Goal: Information Seeking & Learning: Learn about a topic

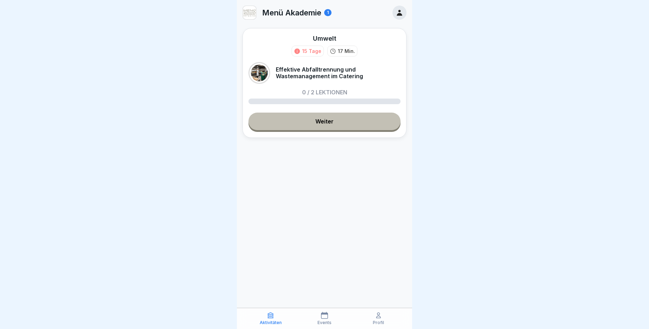
click at [288, 123] on link "Weiter" at bounding box center [325, 122] width 152 height 18
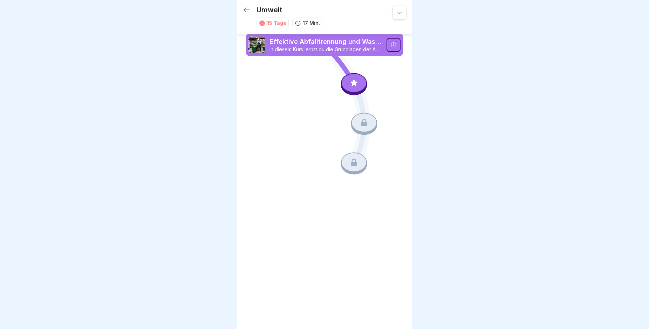
click at [351, 87] on icon at bounding box center [354, 83] width 9 height 9
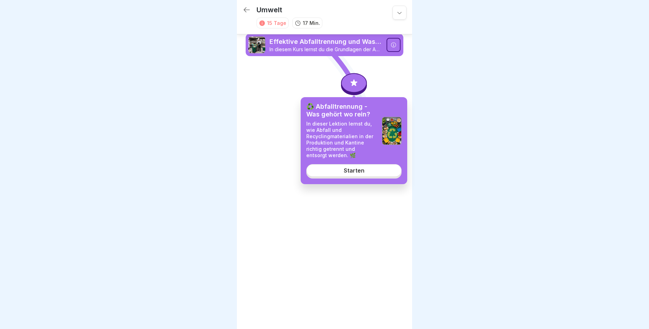
click at [358, 177] on link "Starten" at bounding box center [354, 170] width 95 height 13
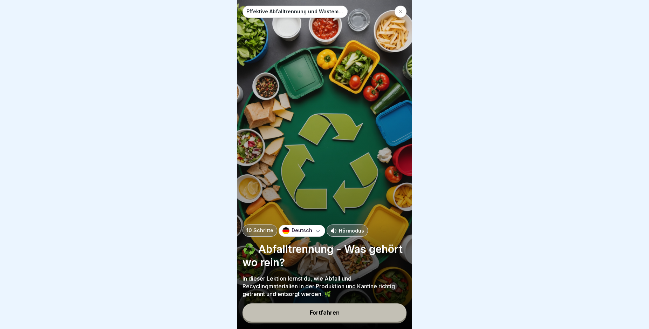
click at [369, 322] on button "Fortfahren" at bounding box center [325, 312] width 164 height 18
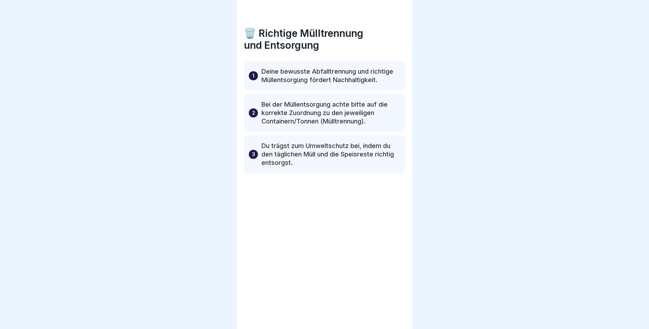
click at [369, 325] on div "🗑️ Richtige Mülltrennung und Entsorgung 1 Deine bewusste Abfalltrennung und ric…" at bounding box center [324, 164] width 175 height 329
drag, startPoint x: 385, startPoint y: 319, endPoint x: 389, endPoint y: 319, distance: 3.5
click at [389, 319] on div at bounding box center [394, 309] width 25 height 25
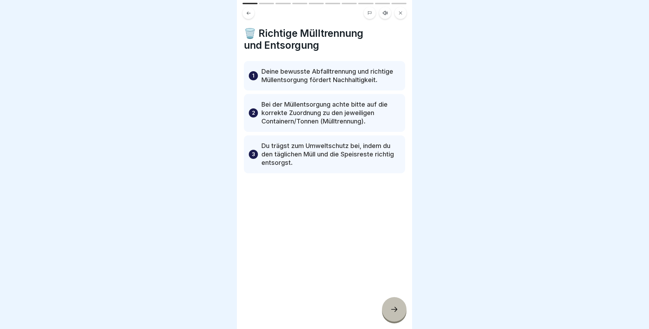
click at [389, 319] on div at bounding box center [394, 309] width 25 height 25
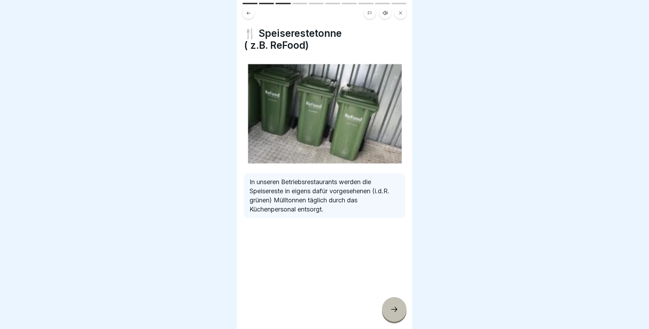
click at [389, 318] on div at bounding box center [394, 309] width 25 height 25
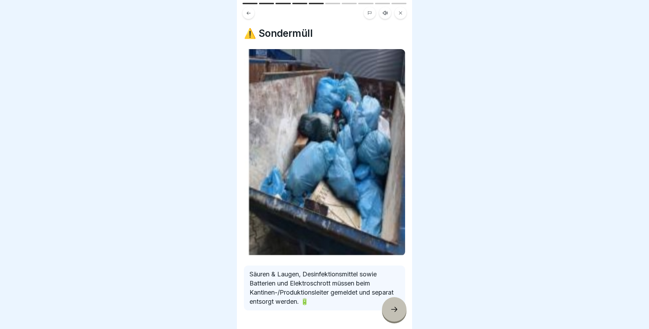
click at [389, 318] on div at bounding box center [394, 309] width 25 height 25
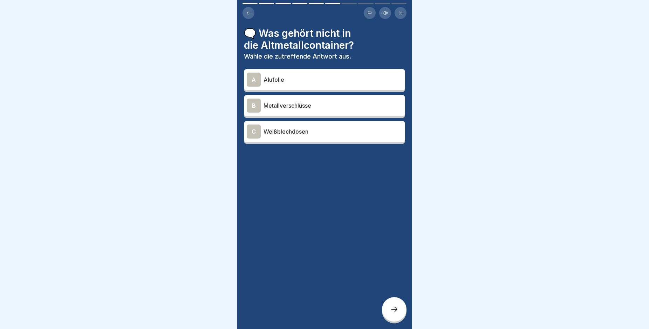
click at [389, 318] on div at bounding box center [394, 309] width 25 height 25
click at [308, 75] on div "A Alufolie" at bounding box center [325, 80] width 156 height 14
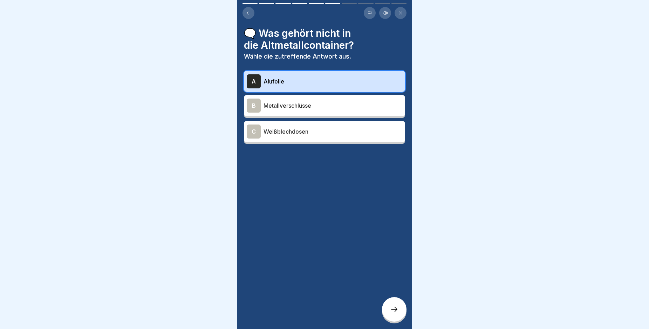
click at [308, 103] on div "A Alufolie B Metallverschlüsse C Weißblechdosen" at bounding box center [324, 107] width 161 height 73
click at [308, 106] on p "Metallverschlüsse" at bounding box center [333, 105] width 139 height 8
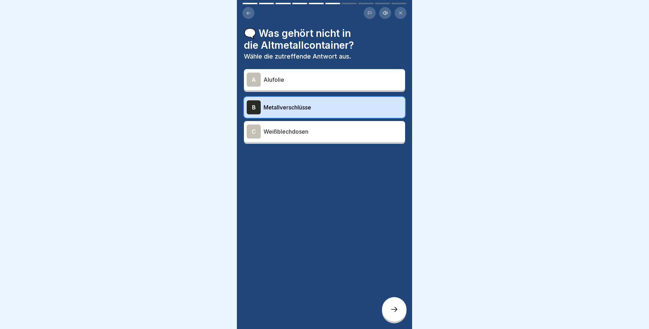
click at [302, 138] on div "C Weißblechdosen" at bounding box center [325, 131] width 156 height 14
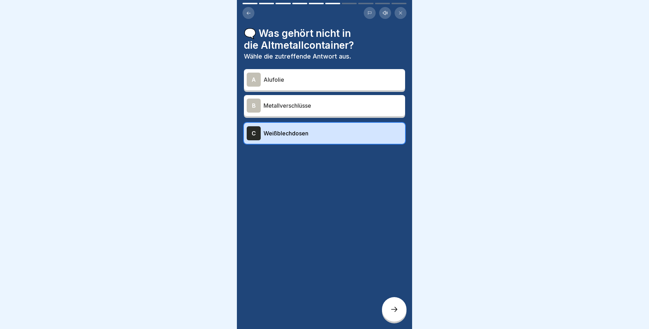
click at [316, 107] on p "Metallverschlüsse" at bounding box center [333, 105] width 139 height 8
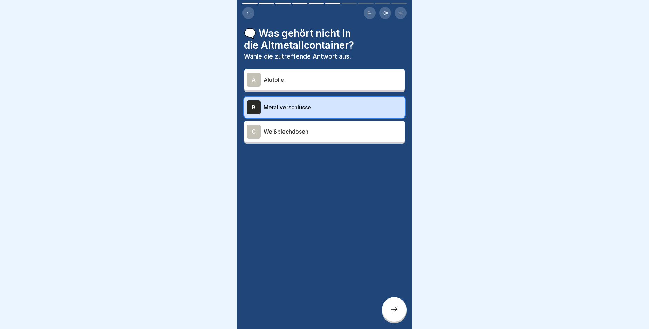
click at [397, 312] on icon at bounding box center [394, 309] width 8 height 8
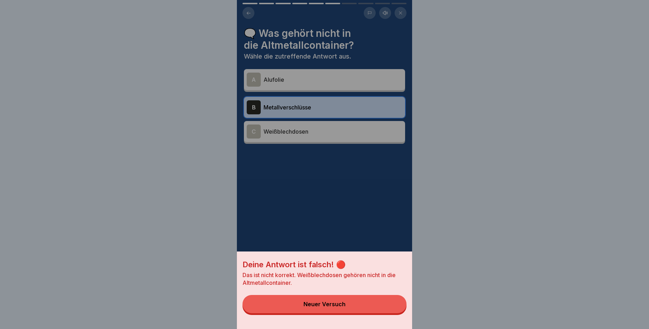
click at [342, 307] on div "Neuer Versuch" at bounding box center [325, 304] width 42 height 6
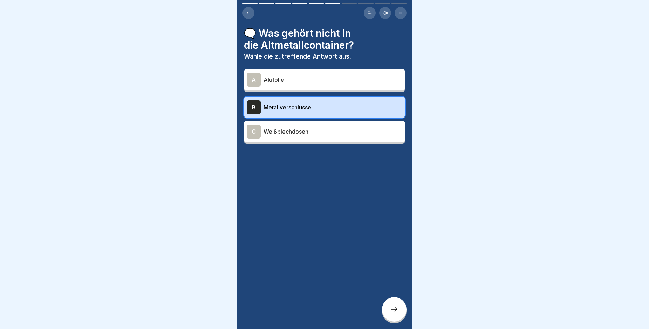
click at [339, 137] on div "C Weißblechdosen" at bounding box center [325, 131] width 156 height 14
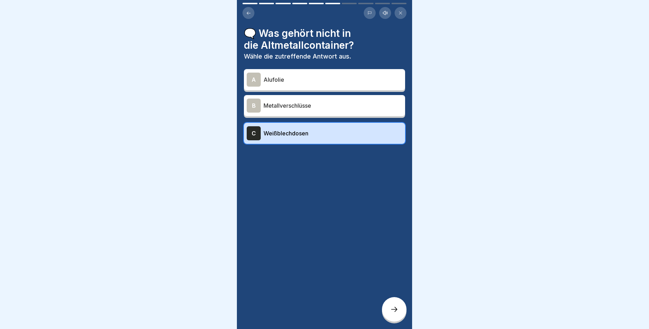
click at [391, 309] on div at bounding box center [394, 309] width 25 height 25
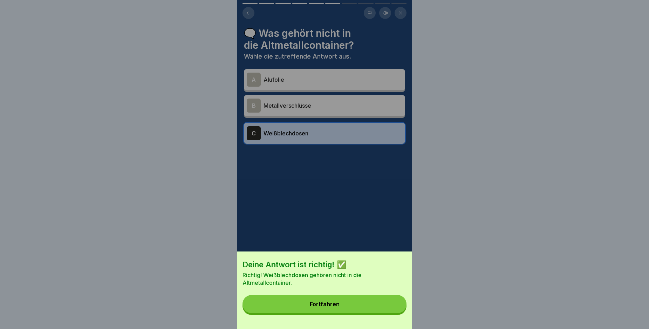
click at [317, 307] on button "Fortfahren" at bounding box center [325, 304] width 164 height 18
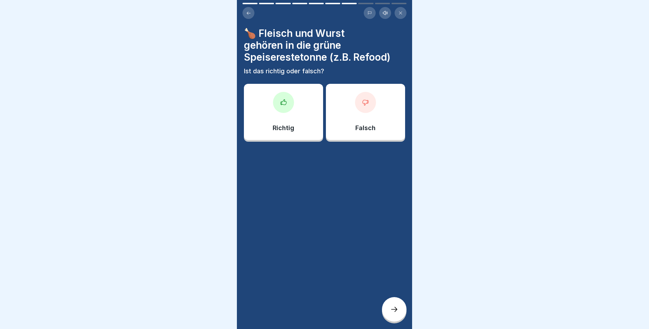
click at [307, 106] on div "Richtig" at bounding box center [283, 112] width 79 height 56
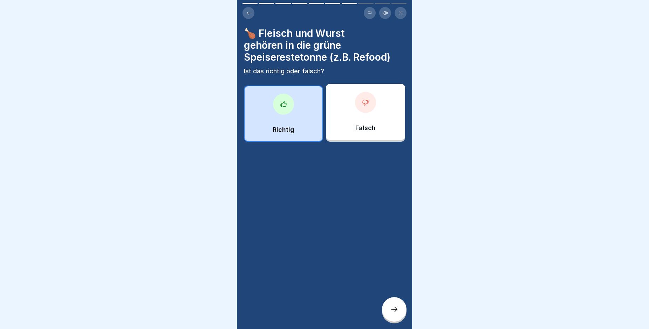
click at [396, 314] on icon at bounding box center [394, 309] width 8 height 8
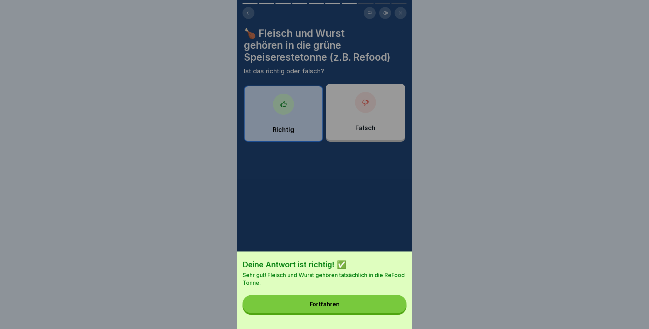
drag, startPoint x: 341, startPoint y: 309, endPoint x: 342, endPoint y: 305, distance: 4.0
click at [340, 307] on div "Fortfahren" at bounding box center [325, 304] width 30 height 6
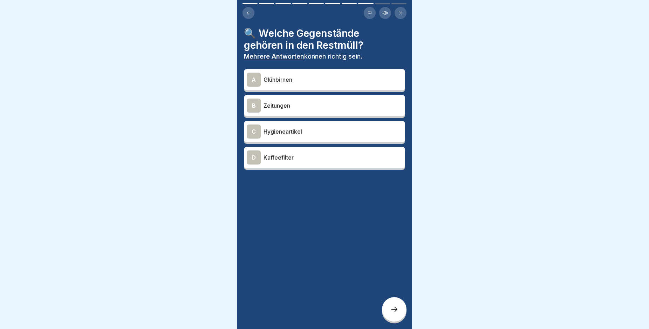
click at [308, 133] on p "Hygieneartikel" at bounding box center [333, 131] width 139 height 8
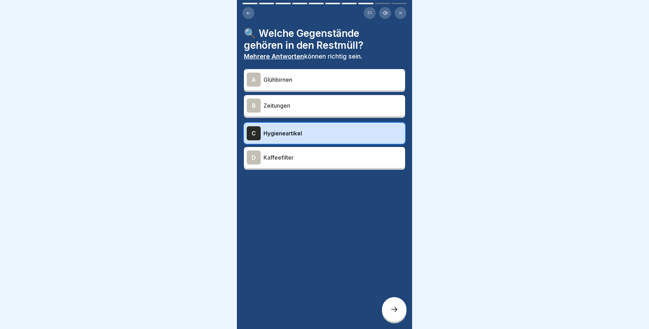
click at [309, 159] on p "Kaffeefilter" at bounding box center [333, 157] width 139 height 8
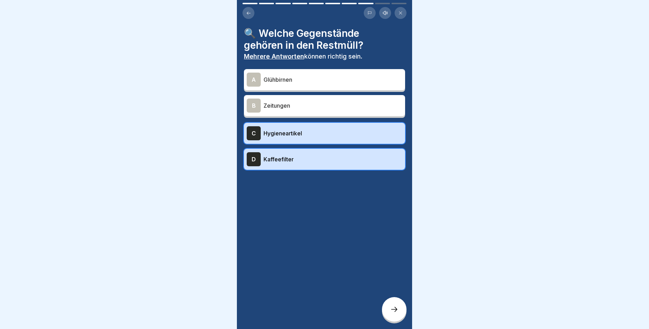
click at [396, 314] on icon at bounding box center [394, 309] width 8 height 8
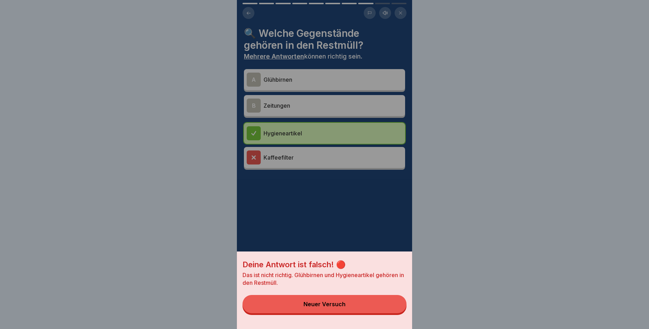
click at [332, 307] on div "Neuer Versuch" at bounding box center [325, 304] width 42 height 6
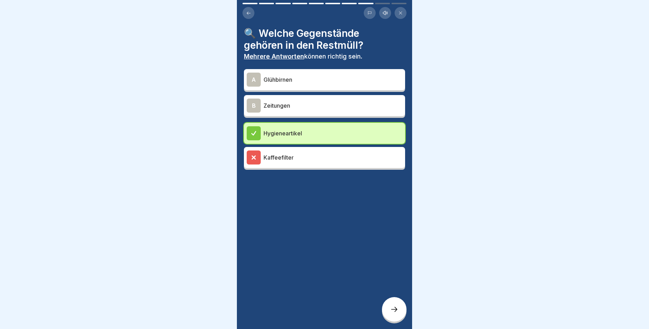
click at [325, 154] on p "Kaffeefilter" at bounding box center [333, 157] width 139 height 8
click at [396, 313] on div at bounding box center [394, 309] width 25 height 25
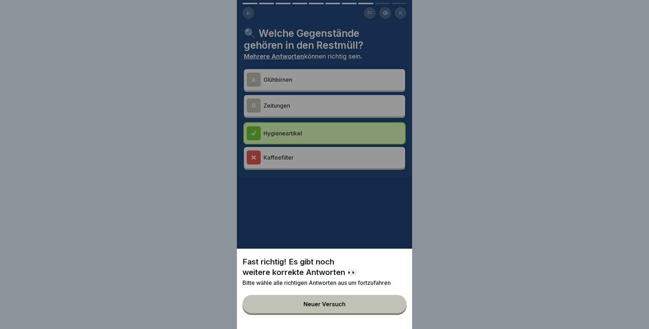
click at [378, 311] on button "Neuer Versuch" at bounding box center [325, 304] width 164 height 18
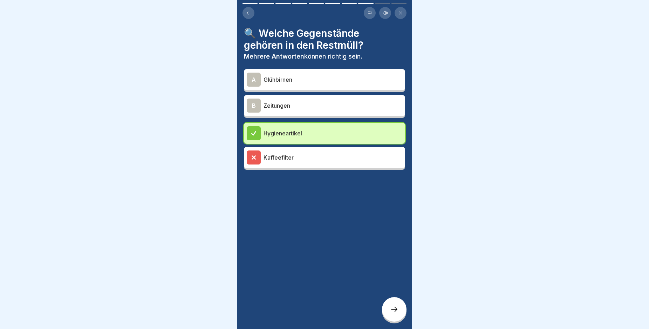
click at [319, 105] on p "Zeitungen" at bounding box center [333, 105] width 139 height 8
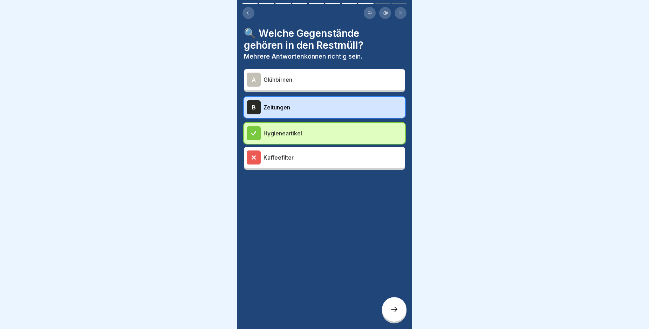
click at [391, 313] on icon at bounding box center [394, 309] width 8 height 8
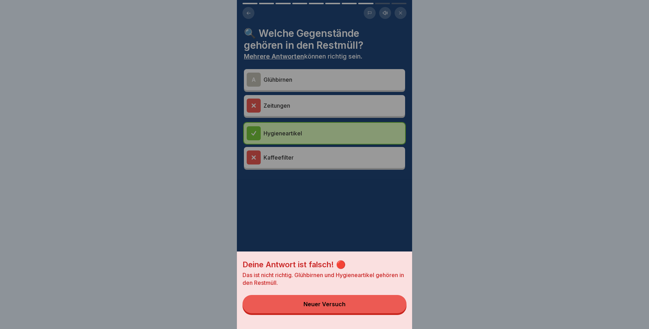
drag, startPoint x: 378, startPoint y: 310, endPoint x: 375, endPoint y: 308, distance: 3.6
click at [377, 309] on button "Neuer Versuch" at bounding box center [325, 304] width 164 height 18
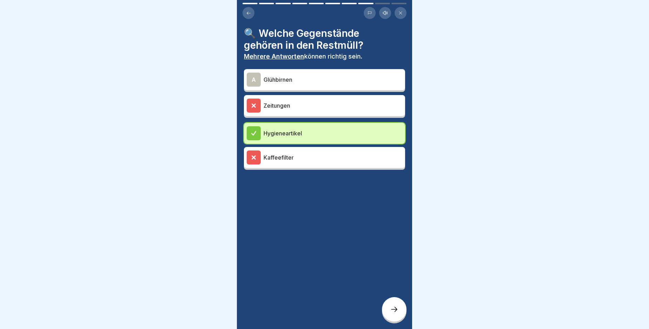
click at [304, 75] on div "A Glühbirnen" at bounding box center [325, 80] width 156 height 14
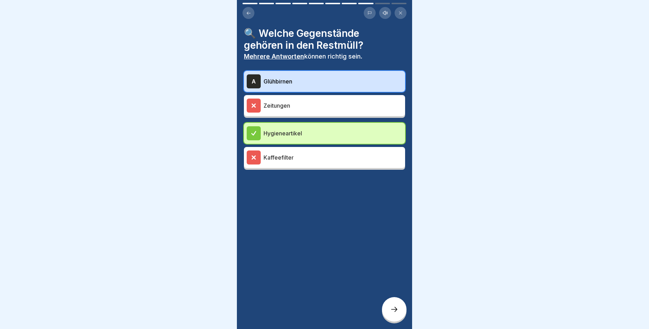
click at [397, 307] on div at bounding box center [394, 309] width 25 height 25
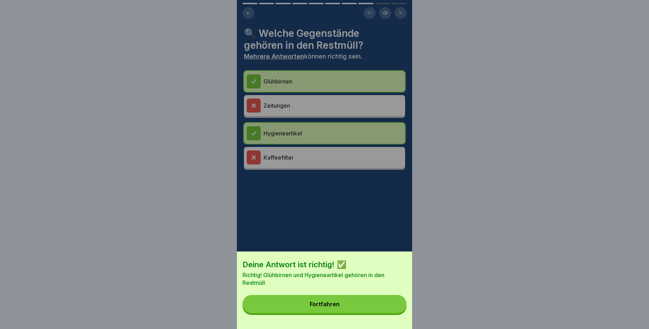
click at [375, 305] on button "Fortfahren" at bounding box center [325, 304] width 164 height 18
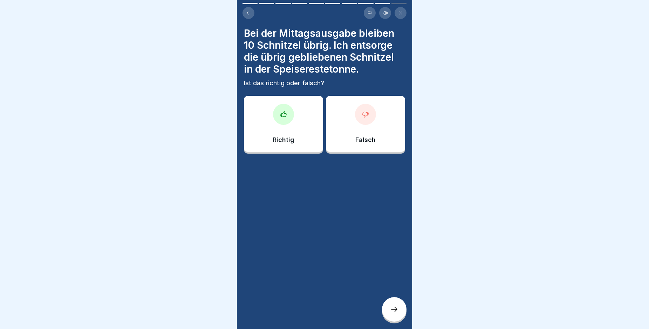
click at [296, 111] on div "Richtig" at bounding box center [283, 124] width 79 height 56
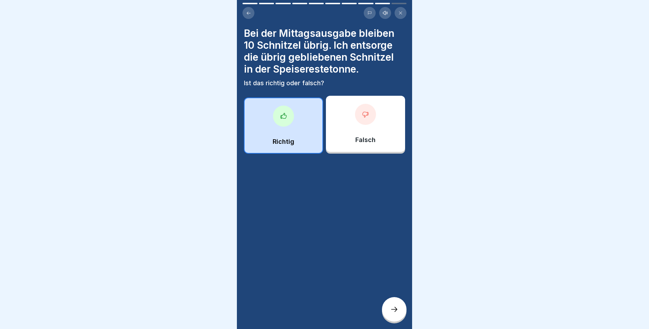
click at [395, 314] on icon at bounding box center [394, 309] width 8 height 8
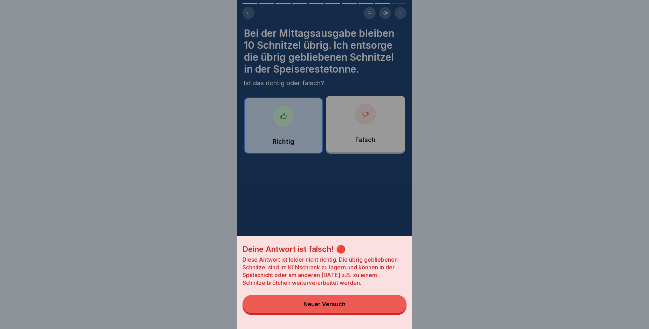
click at [384, 312] on button "Neuer Versuch" at bounding box center [325, 304] width 164 height 18
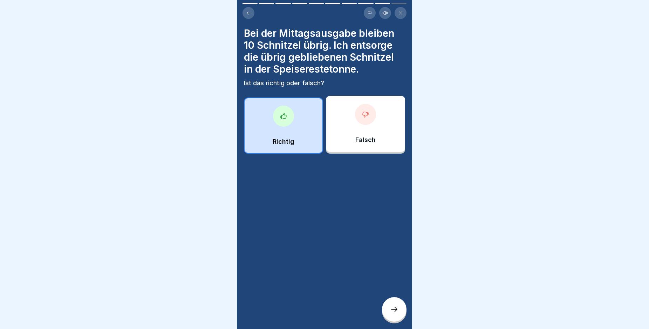
click at [386, 146] on div "Falsch" at bounding box center [365, 124] width 79 height 56
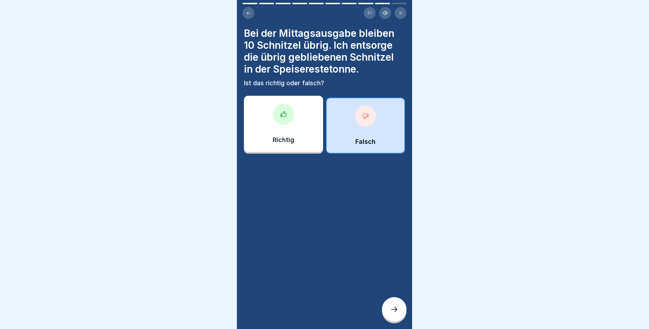
click at [391, 320] on div at bounding box center [394, 309] width 25 height 25
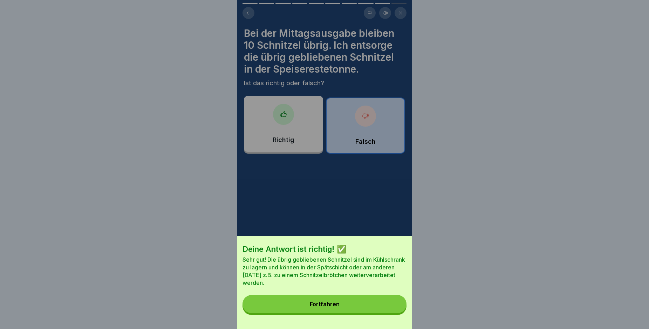
click at [383, 313] on button "Fortfahren" at bounding box center [325, 304] width 164 height 18
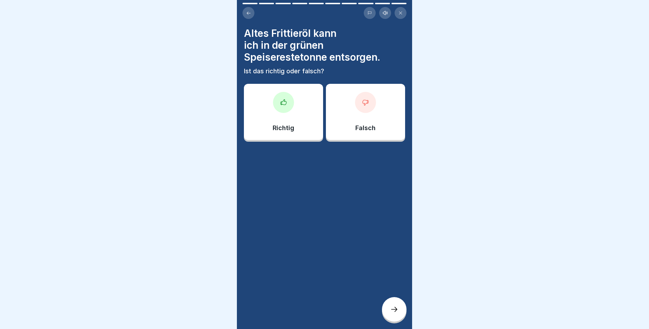
click at [348, 107] on div "Falsch" at bounding box center [365, 112] width 79 height 56
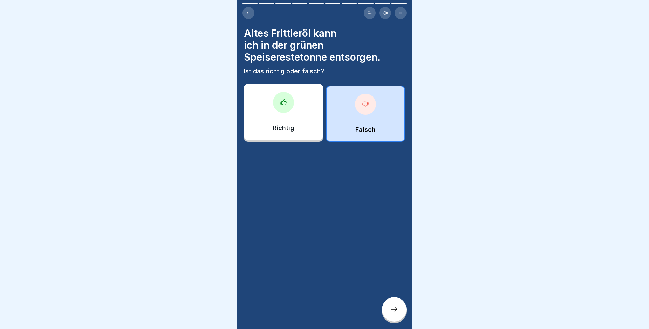
click at [391, 309] on div at bounding box center [394, 309] width 25 height 25
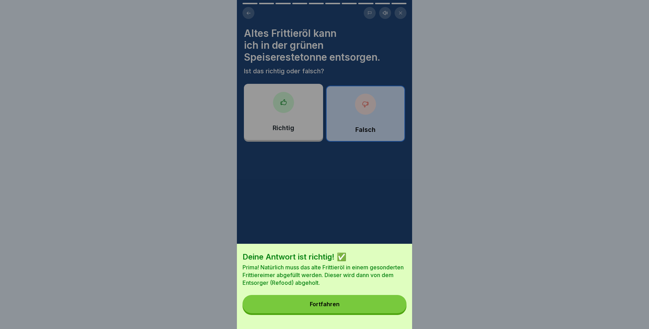
click at [357, 304] on button "Fortfahren" at bounding box center [325, 304] width 164 height 18
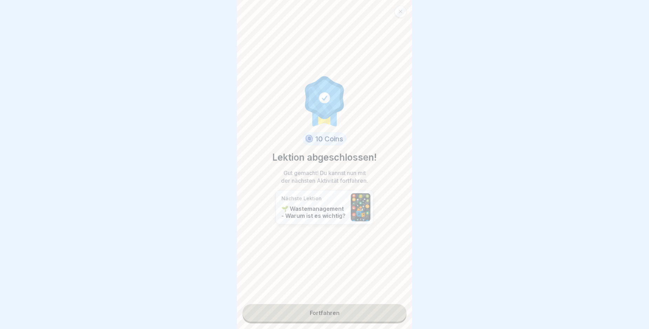
click at [354, 312] on link "Fortfahren" at bounding box center [325, 313] width 164 height 18
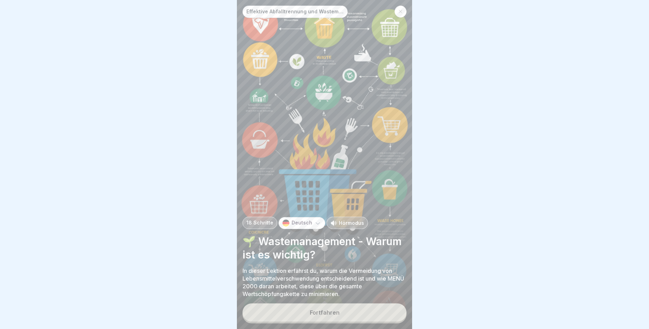
click at [356, 312] on button "Fortfahren" at bounding box center [325, 312] width 164 height 18
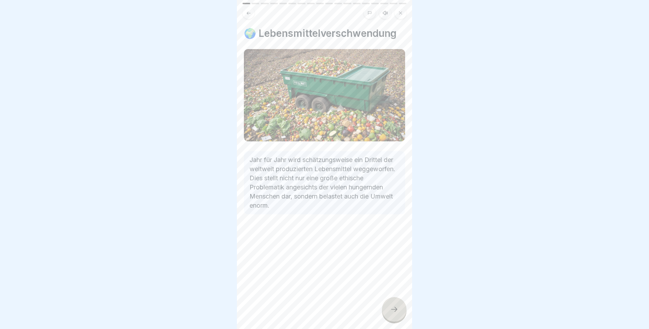
click at [399, 313] on div at bounding box center [394, 309] width 25 height 25
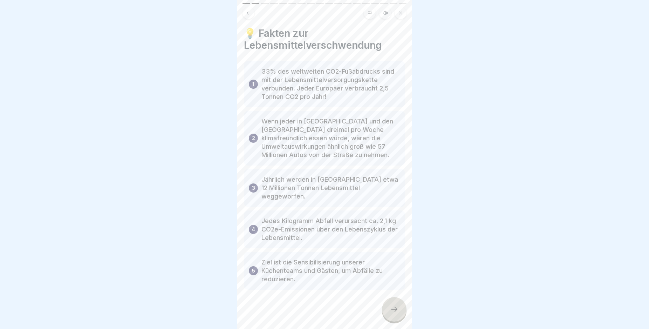
click at [399, 313] on div at bounding box center [394, 309] width 25 height 25
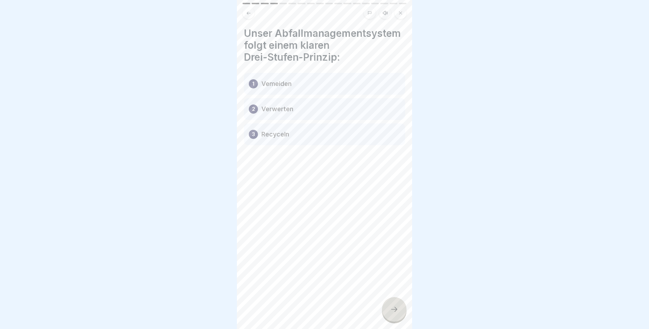
click at [399, 314] on div at bounding box center [394, 309] width 25 height 25
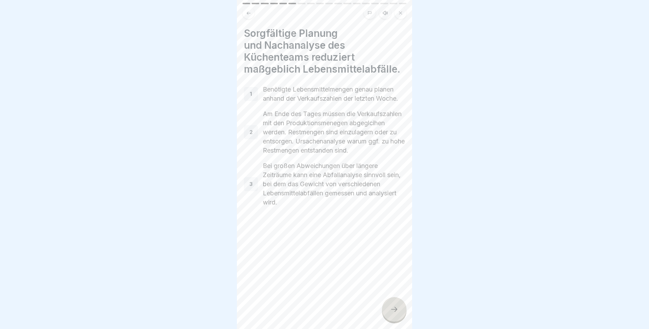
click at [399, 314] on div at bounding box center [394, 309] width 25 height 25
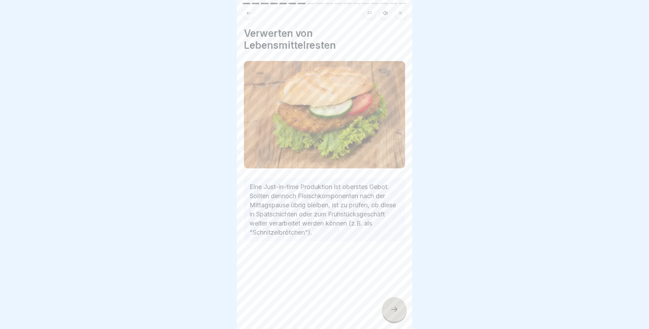
click at [399, 314] on div at bounding box center [394, 309] width 25 height 25
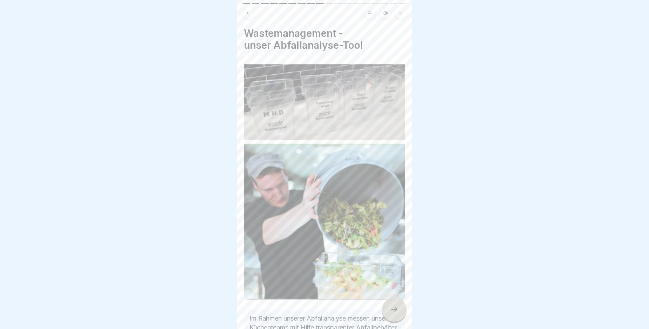
click at [399, 314] on div at bounding box center [394, 309] width 25 height 25
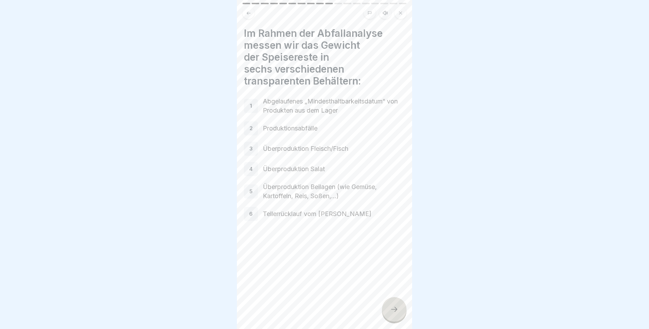
click at [399, 314] on div at bounding box center [394, 309] width 25 height 25
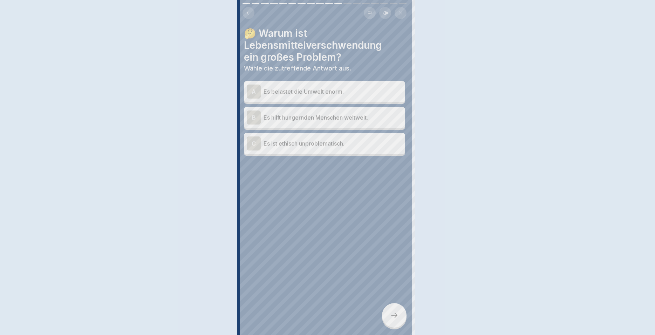
click at [399, 314] on div at bounding box center [327, 167] width 655 height 335
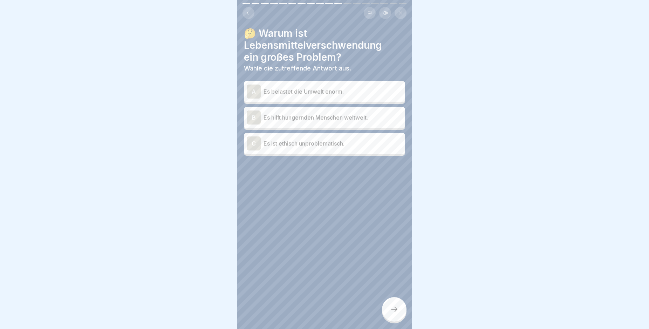
click at [348, 87] on div "A Es belastet die Umwelt enorm." at bounding box center [325, 92] width 156 height 14
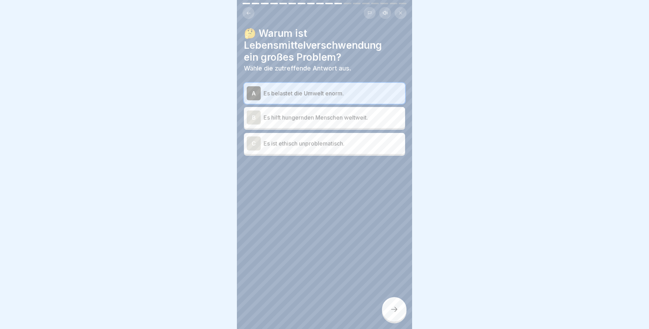
click at [313, 122] on div "B Es hilft hungernden Menschen weltweit." at bounding box center [325, 117] width 156 height 14
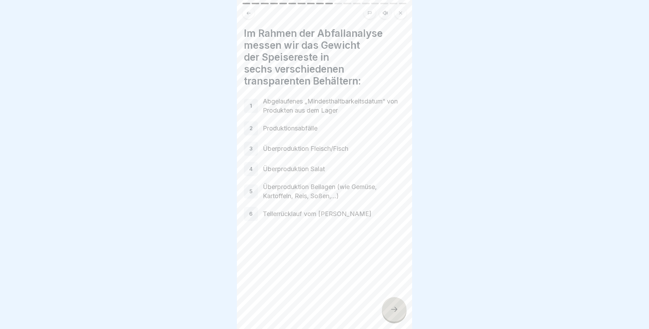
click at [401, 320] on div at bounding box center [394, 309] width 25 height 25
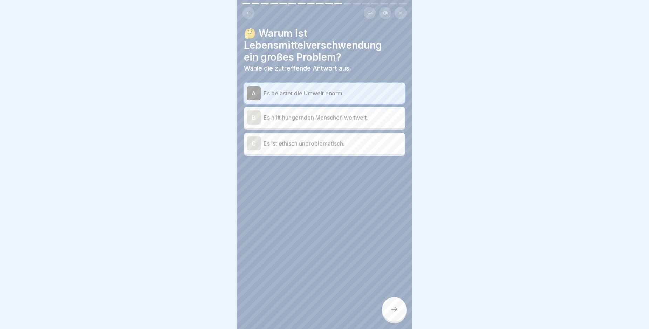
click at [323, 120] on p "Es hilft hungernden Menschen weltweit." at bounding box center [333, 117] width 139 height 8
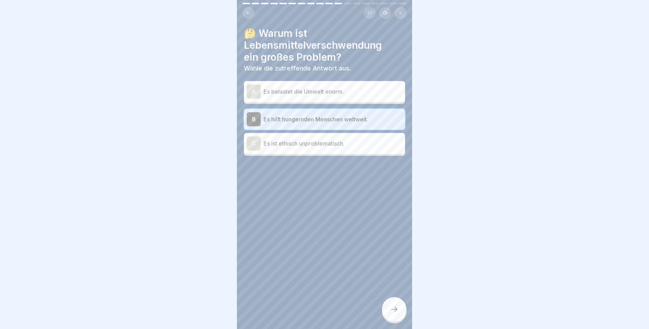
click at [336, 100] on div "A Es belastet die Umwelt enorm." at bounding box center [324, 91] width 161 height 21
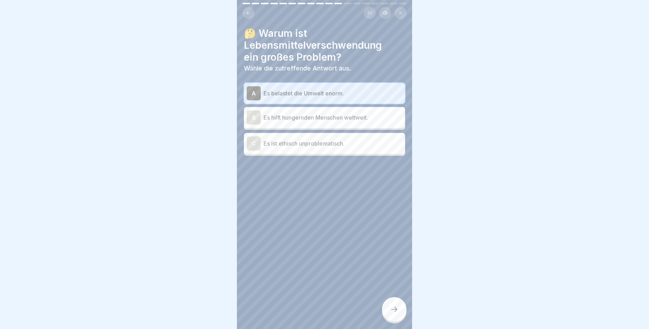
click at [396, 319] on div at bounding box center [394, 309] width 25 height 25
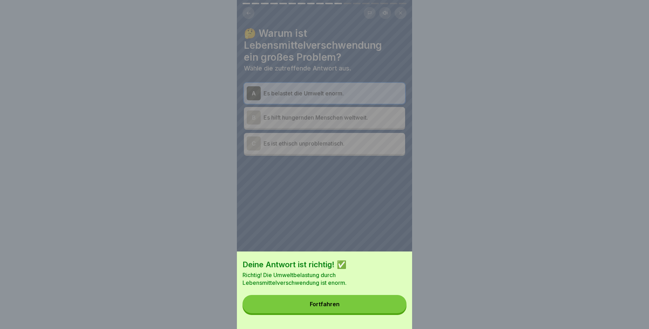
click at [363, 313] on button "Fortfahren" at bounding box center [325, 304] width 164 height 18
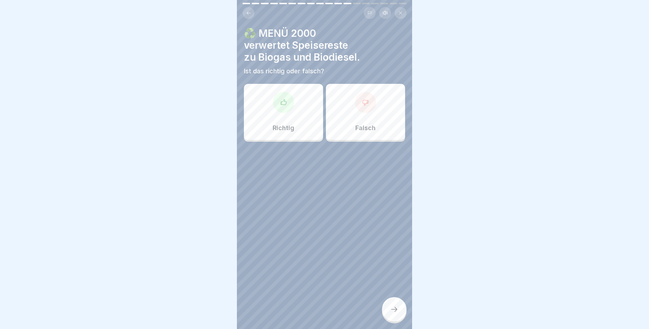
click at [307, 96] on div "Richtig" at bounding box center [283, 112] width 79 height 56
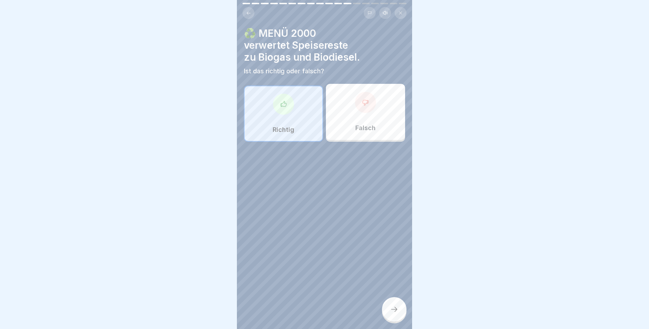
click at [394, 312] on icon at bounding box center [394, 309] width 8 height 8
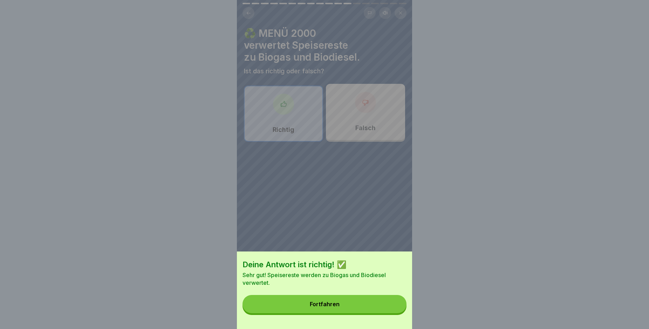
click at [362, 312] on button "Fortfahren" at bounding box center [325, 304] width 164 height 18
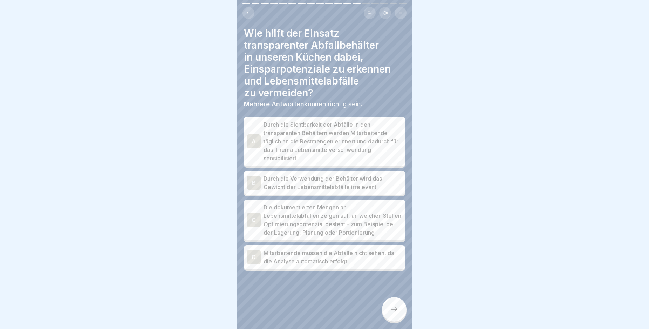
click at [314, 152] on p "Durch die Sichtbarkeit der Abfälle in den transparenten Behältern werden Mitarb…" at bounding box center [333, 141] width 139 height 42
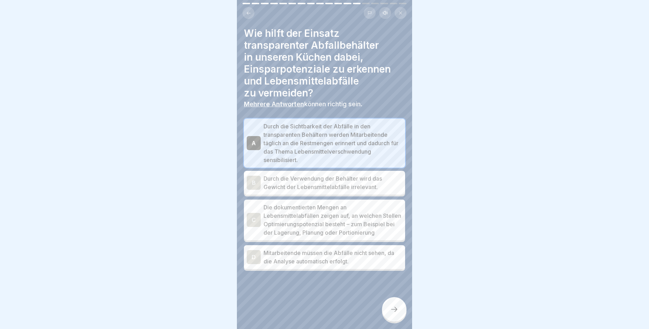
click at [317, 190] on p "Durch die Verwendung der Behälter wird das Gewicht der Lebensmittelabfälle irre…" at bounding box center [333, 182] width 139 height 17
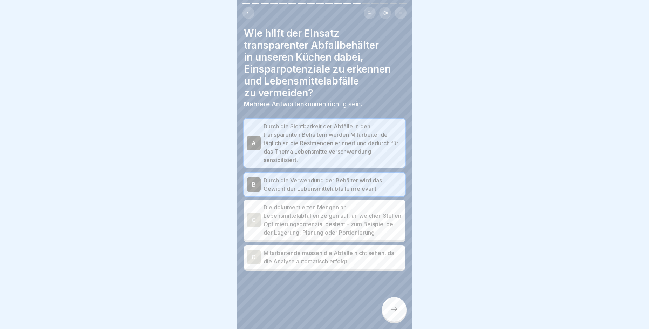
click at [322, 213] on p "Die dokumentierten Mengen an Lebensmittelabfällen zeigen auf, an welchen Stelle…" at bounding box center [333, 220] width 139 height 34
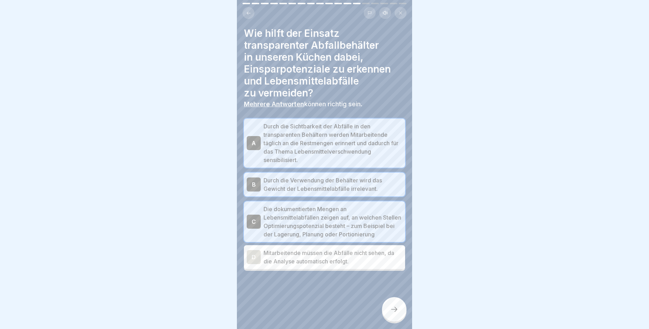
click at [327, 259] on p "Mitarbeitende müssen die Abfälle nicht sehen, da die Analyse automatisch erfolg…" at bounding box center [333, 257] width 139 height 17
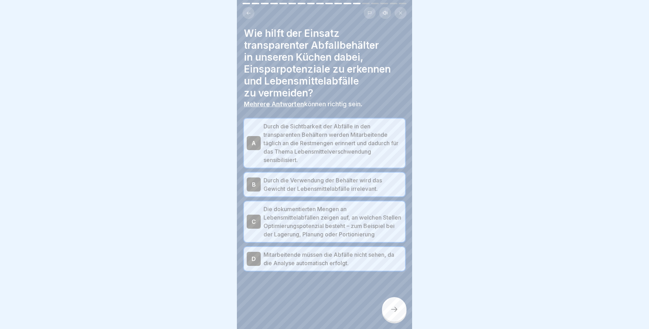
click at [383, 314] on div at bounding box center [394, 309] width 25 height 25
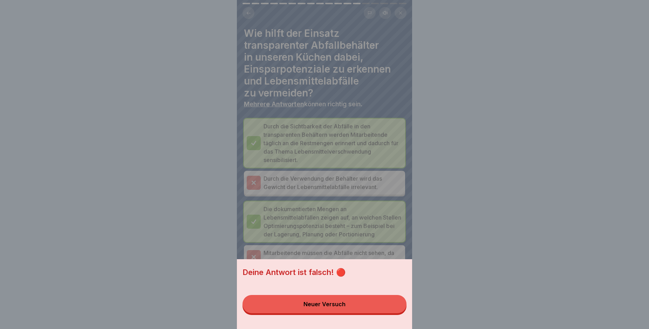
click at [339, 307] on div "Neuer Versuch" at bounding box center [325, 304] width 42 height 6
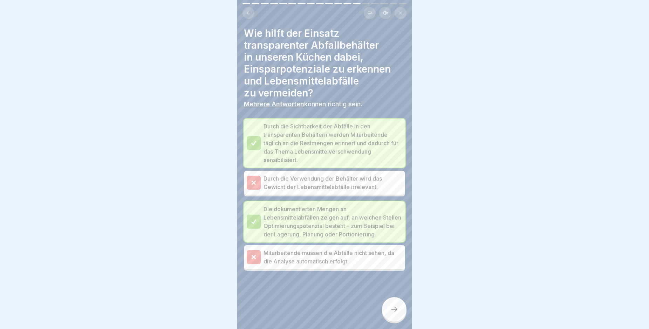
click at [394, 314] on icon at bounding box center [394, 309] width 8 height 8
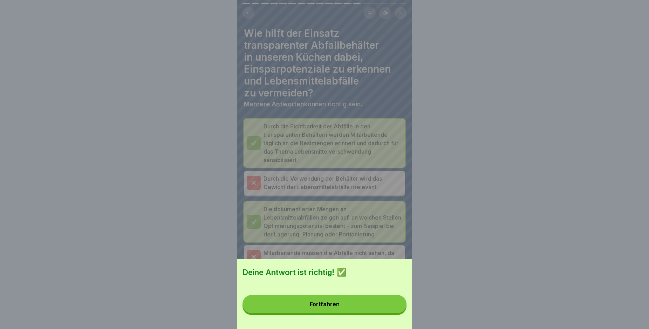
click at [374, 304] on button "Fortfahren" at bounding box center [325, 304] width 164 height 18
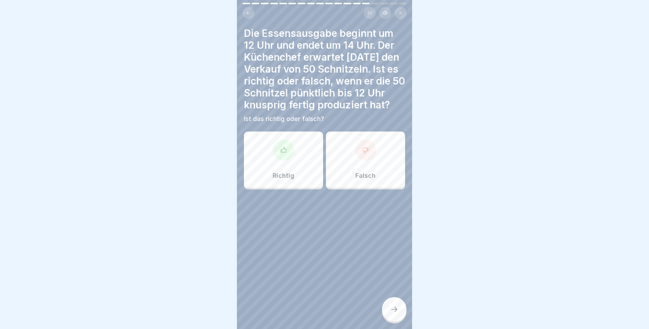
click at [351, 171] on div "Falsch" at bounding box center [365, 160] width 79 height 56
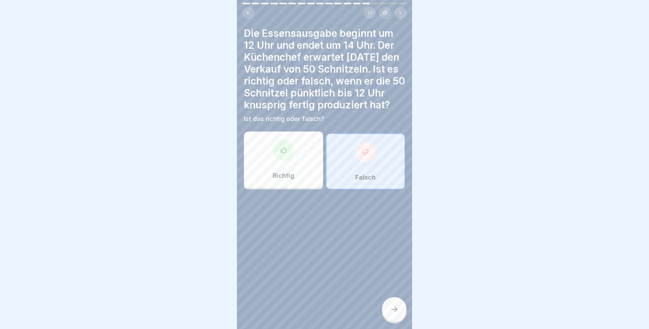
click at [392, 310] on div at bounding box center [394, 309] width 25 height 25
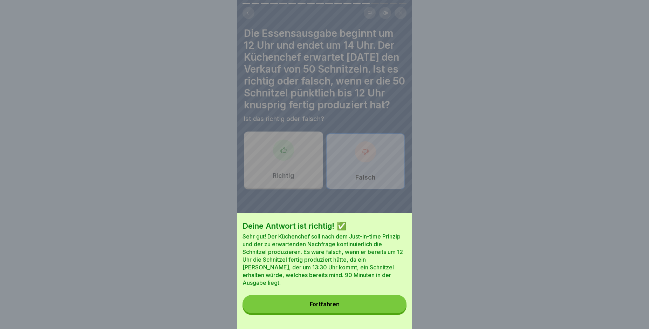
click at [364, 310] on button "Fortfahren" at bounding box center [325, 304] width 164 height 18
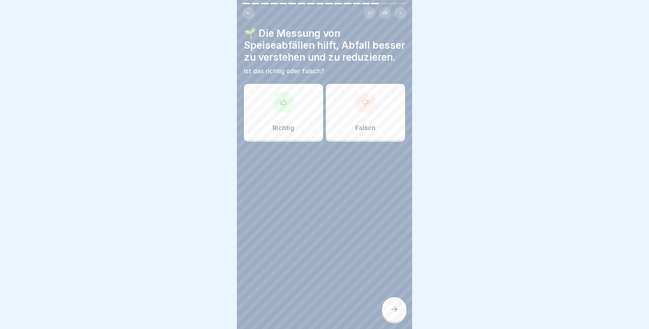
click at [292, 109] on div "Richtig" at bounding box center [283, 112] width 79 height 56
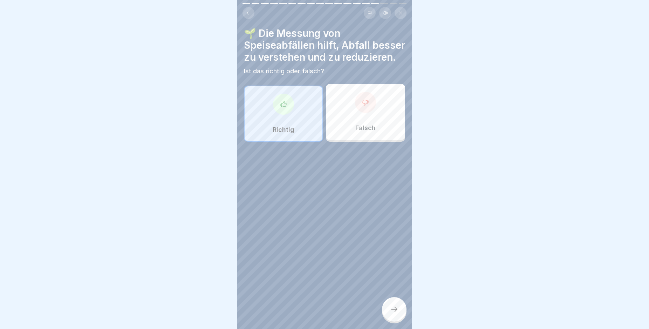
click at [399, 318] on div at bounding box center [394, 309] width 25 height 25
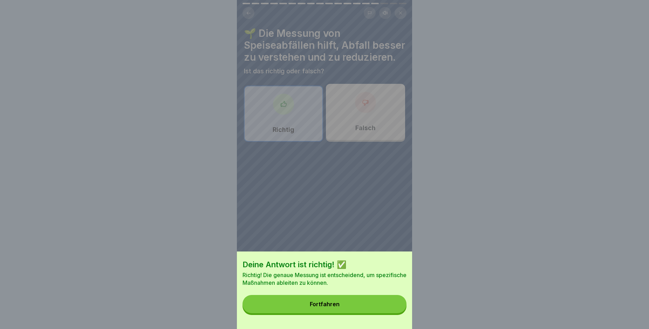
click at [385, 313] on button "Fortfahren" at bounding box center [325, 304] width 164 height 18
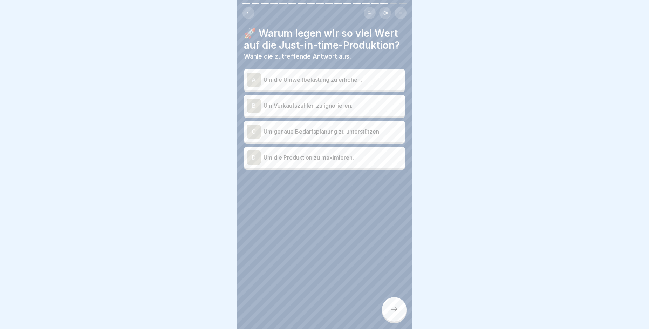
click at [369, 136] on p "Um genaue Bedarfsplanung zu unterstützen." at bounding box center [333, 131] width 139 height 8
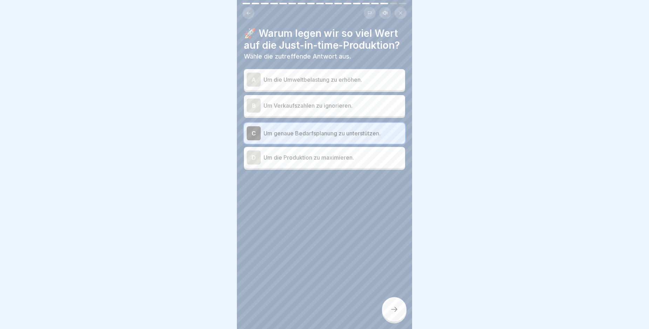
click at [393, 314] on icon at bounding box center [394, 309] width 8 height 8
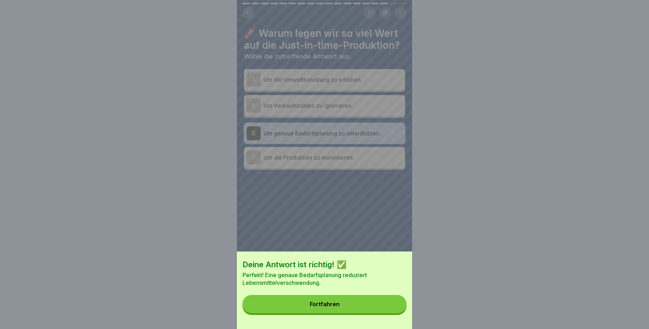
drag, startPoint x: 387, startPoint y: 312, endPoint x: 375, endPoint y: 309, distance: 12.3
click at [386, 311] on button "Fortfahren" at bounding box center [325, 304] width 164 height 18
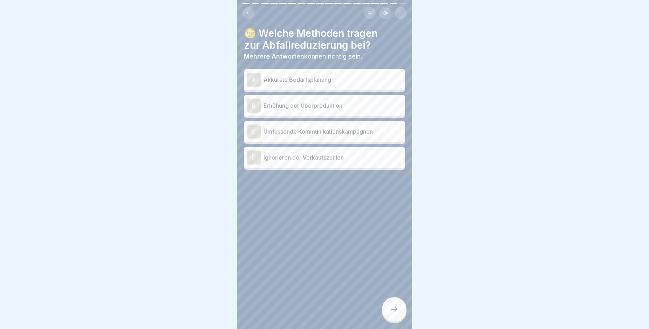
click at [353, 81] on p "Akkurate Bedarfsplanung" at bounding box center [333, 79] width 139 height 8
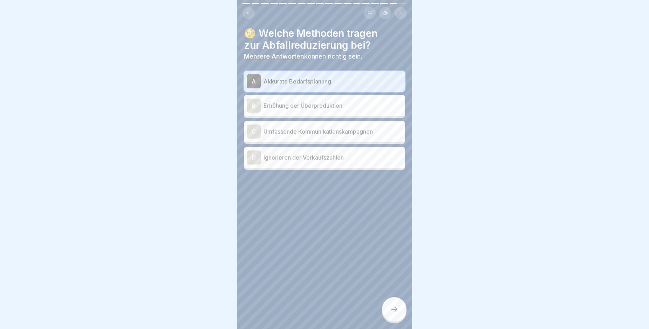
click at [394, 309] on div at bounding box center [394, 309] width 25 height 25
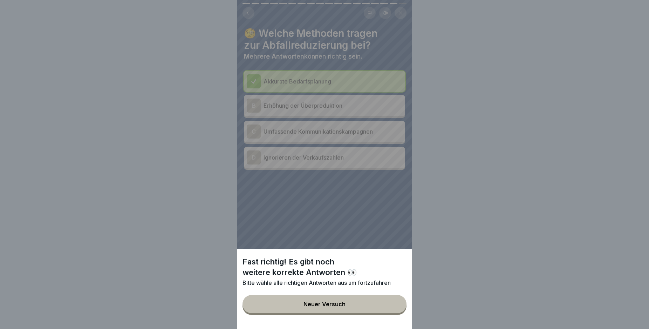
click at [391, 306] on button "Neuer Versuch" at bounding box center [325, 304] width 164 height 18
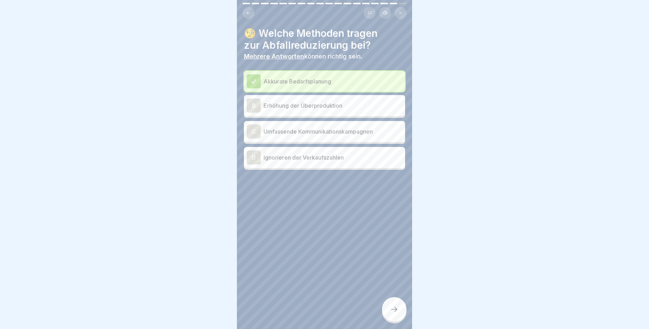
click at [331, 134] on p "Umfassende Kommunikationskampagnen" at bounding box center [333, 131] width 139 height 8
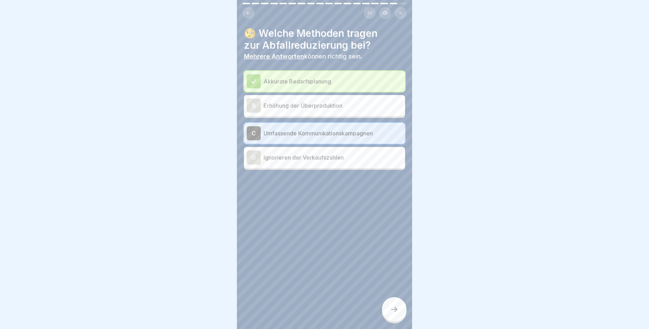
click at [393, 314] on icon at bounding box center [394, 309] width 8 height 8
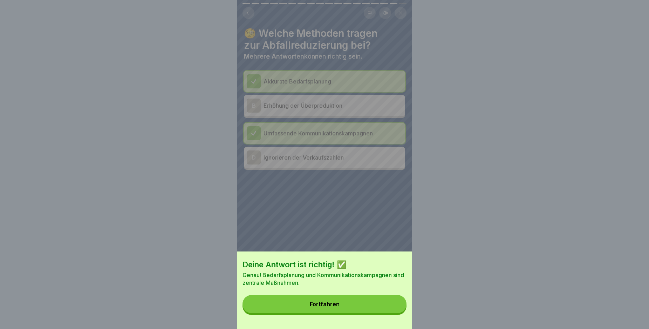
click at [390, 313] on button "Fortfahren" at bounding box center [325, 304] width 164 height 18
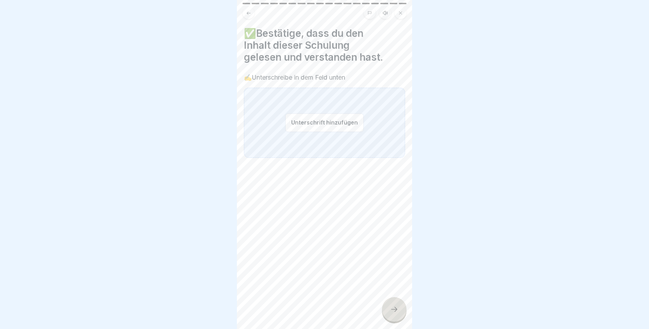
click at [312, 125] on button "Unterschrift hinzufügen" at bounding box center [324, 122] width 79 height 19
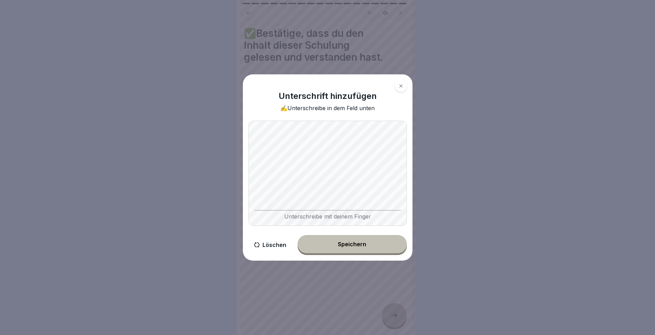
click at [363, 241] on button "Speichern" at bounding box center [352, 244] width 109 height 18
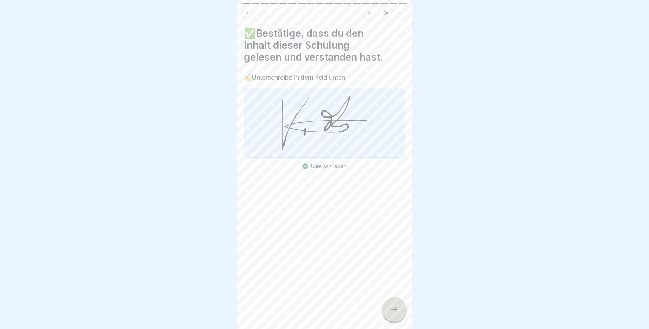
click at [391, 322] on div at bounding box center [394, 309] width 25 height 25
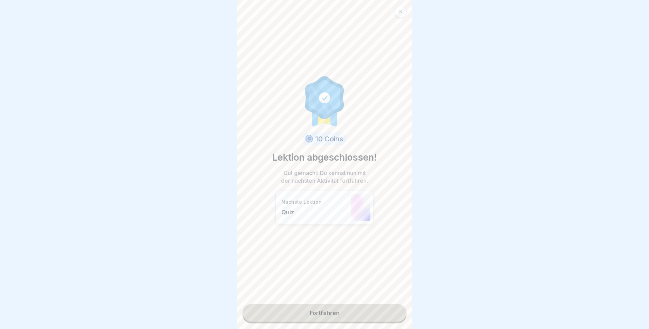
click at [326, 323] on div "10 Coins Lektion abgeschlossen! Gut gemacht! Du kannst nun mit der nächsten Akt…" at bounding box center [324, 164] width 175 height 329
click at [323, 314] on link "Fortfahren" at bounding box center [325, 313] width 164 height 18
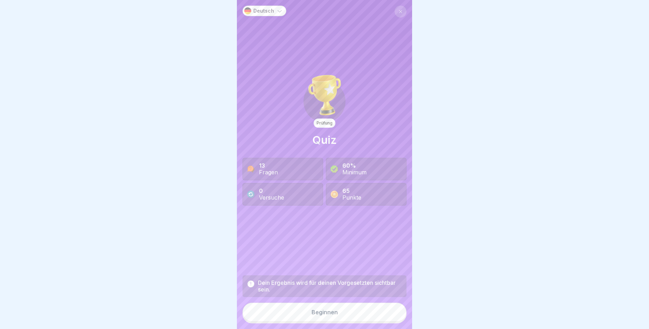
click at [335, 317] on button "Beginnen" at bounding box center [325, 312] width 164 height 19
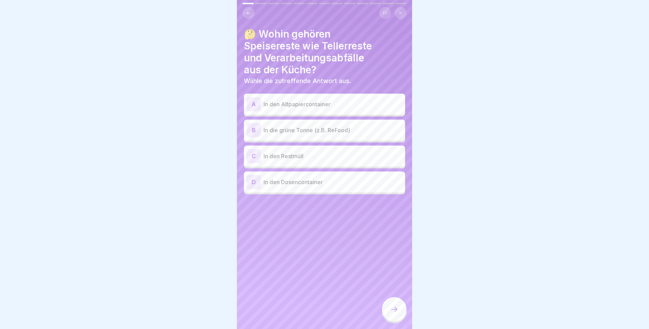
click at [330, 120] on div "B In die grüne Tonne (z.B. ReFood)" at bounding box center [324, 130] width 161 height 21
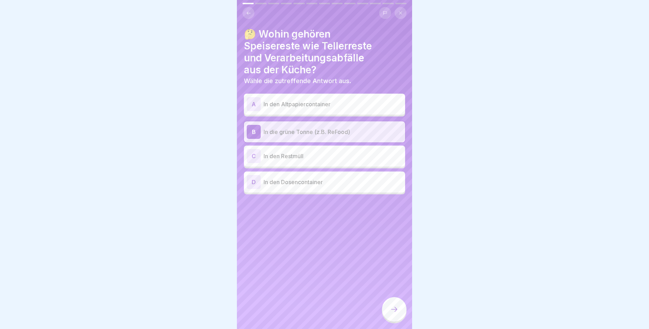
click at [395, 312] on div at bounding box center [394, 309] width 25 height 25
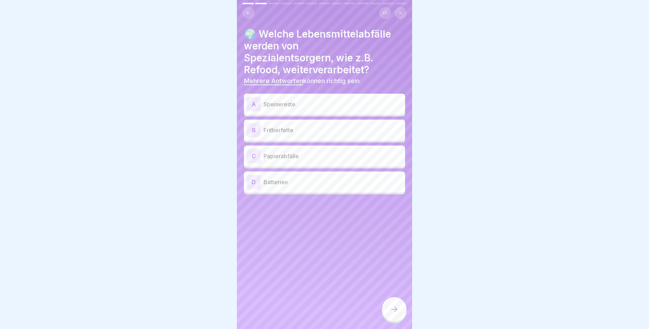
click at [299, 108] on p "Speisereste" at bounding box center [333, 104] width 139 height 8
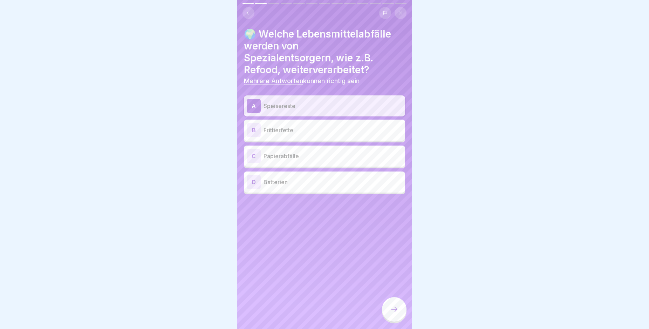
click at [301, 133] on p "Frittierfette" at bounding box center [333, 130] width 139 height 8
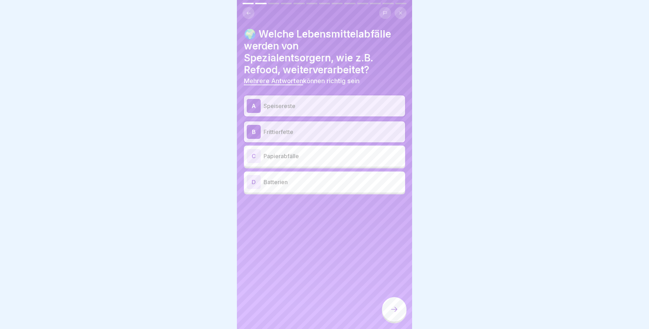
click at [393, 313] on icon at bounding box center [394, 309] width 8 height 8
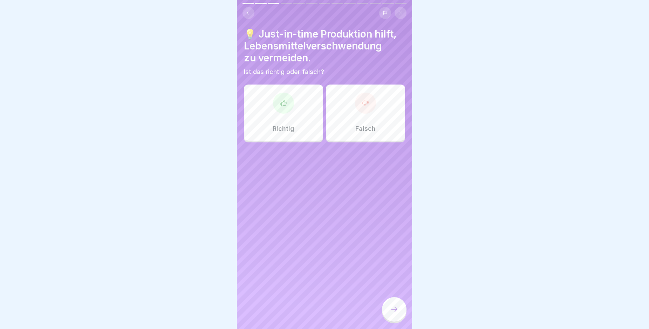
click at [284, 105] on icon at bounding box center [283, 103] width 7 height 7
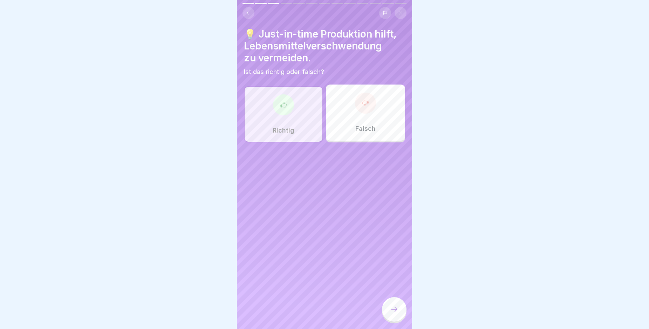
click at [393, 309] on div at bounding box center [394, 309] width 25 height 25
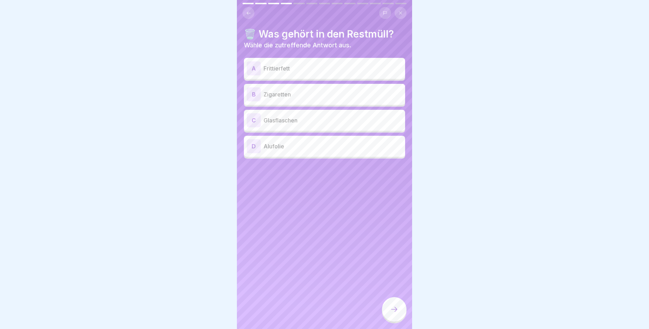
click at [312, 89] on div "B Zigaretten" at bounding box center [325, 94] width 156 height 14
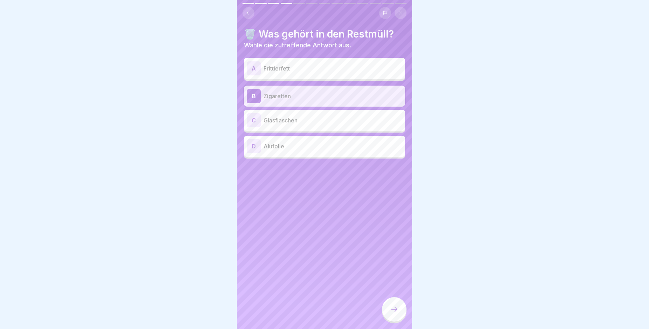
click at [311, 121] on p "Glasflaschen" at bounding box center [333, 120] width 139 height 8
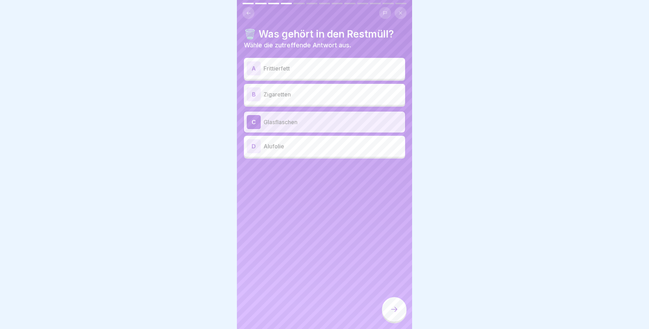
click at [323, 99] on div "B Zigaretten" at bounding box center [325, 94] width 156 height 14
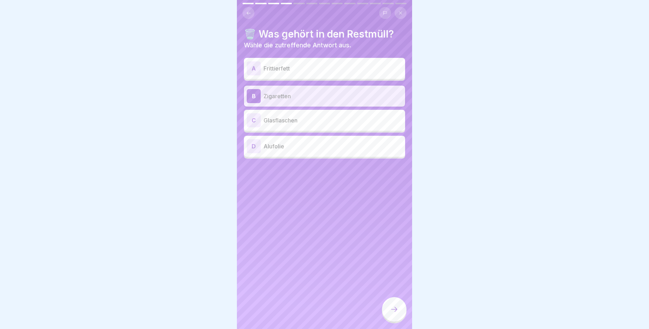
click at [321, 147] on p "Alufolie" at bounding box center [333, 146] width 139 height 8
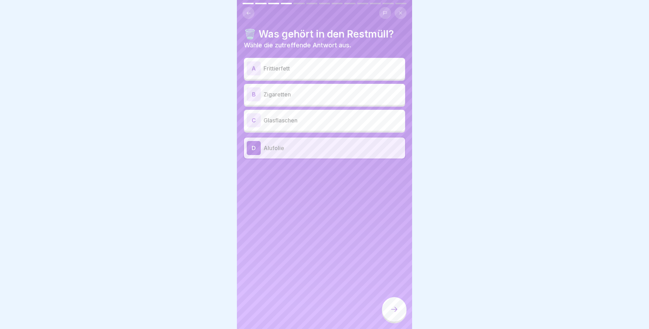
click at [400, 311] on div at bounding box center [394, 309] width 25 height 25
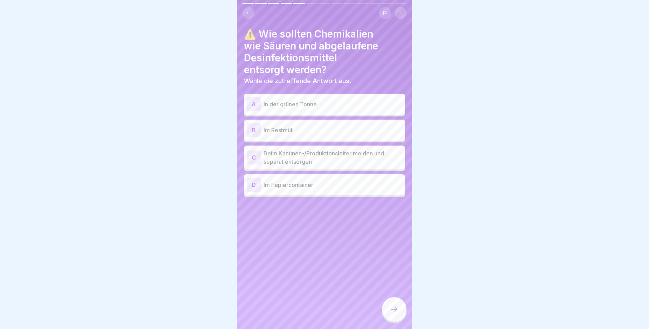
click at [340, 153] on p "Beim Kantinen-/Produktionsleiter melden und separat entsorgen" at bounding box center [333, 157] width 139 height 17
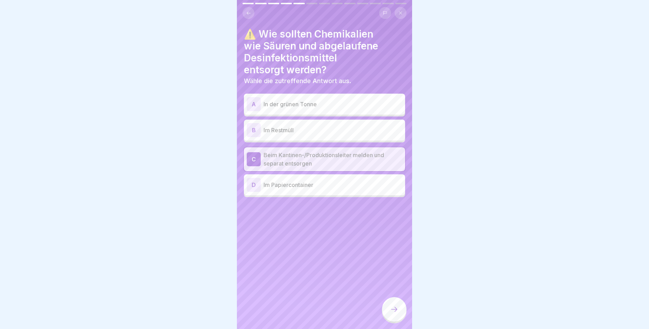
click at [392, 308] on div at bounding box center [394, 309] width 25 height 25
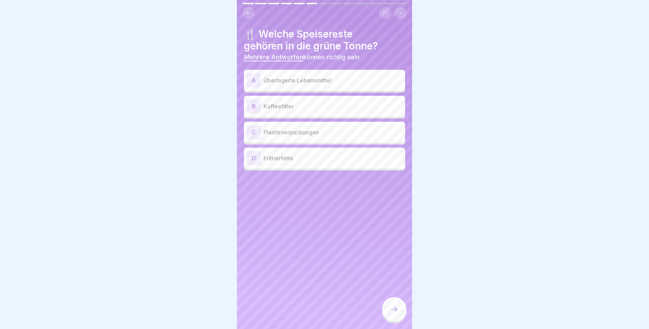
click at [310, 82] on p "Überlagerte Lebensmittel" at bounding box center [333, 80] width 139 height 8
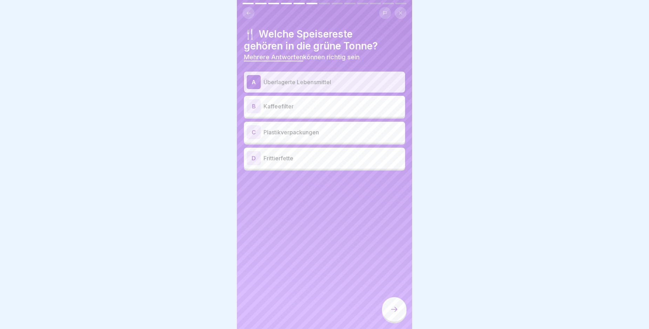
click at [399, 314] on div at bounding box center [394, 309] width 25 height 25
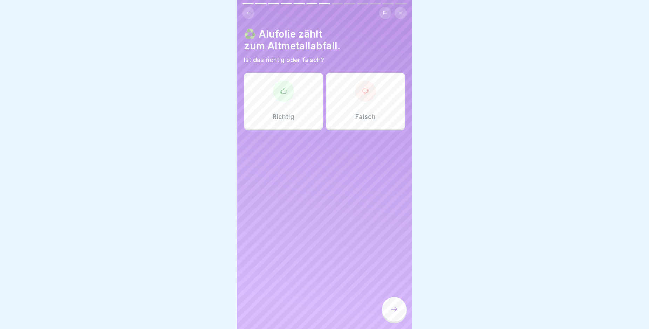
click at [285, 100] on div at bounding box center [283, 91] width 21 height 21
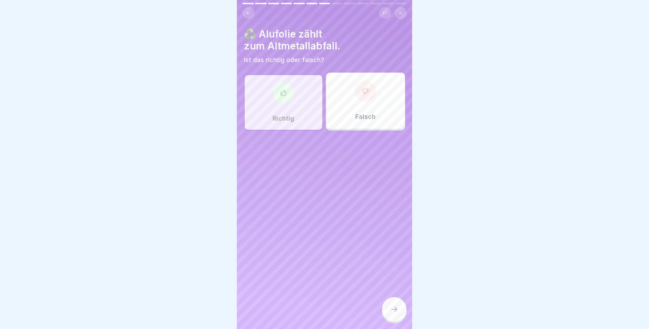
click at [389, 322] on div at bounding box center [394, 309] width 25 height 25
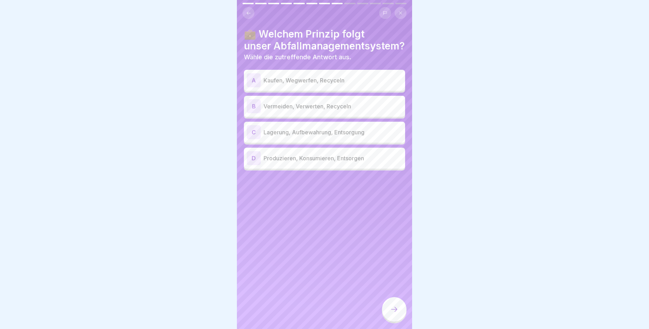
click at [365, 134] on p "Lagerung, Aufbewahrung, Entsorgung" at bounding box center [333, 132] width 139 height 8
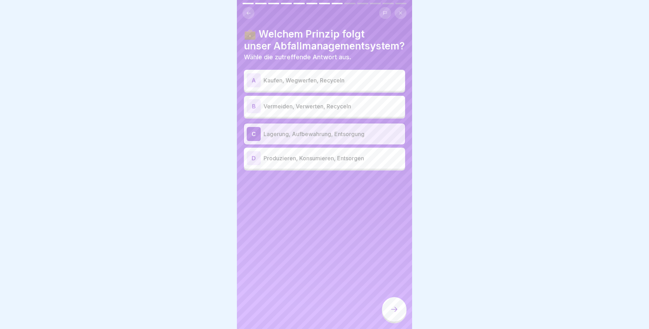
click at [393, 312] on icon at bounding box center [394, 309] width 8 height 8
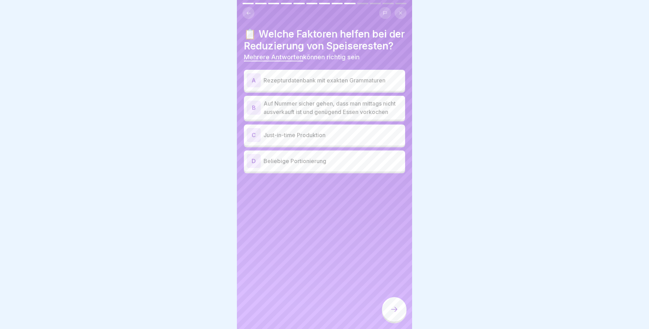
click at [324, 146] on div "C Just-in-time Produktion" at bounding box center [324, 134] width 161 height 21
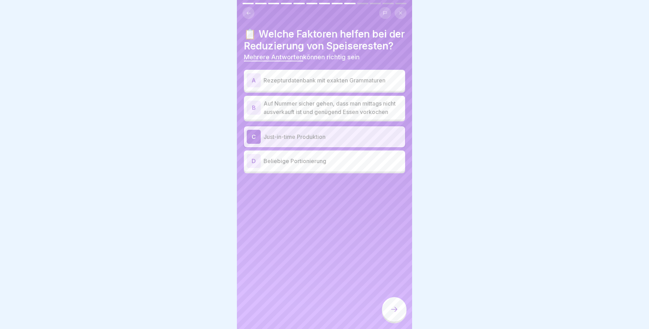
click at [393, 311] on div at bounding box center [394, 309] width 25 height 25
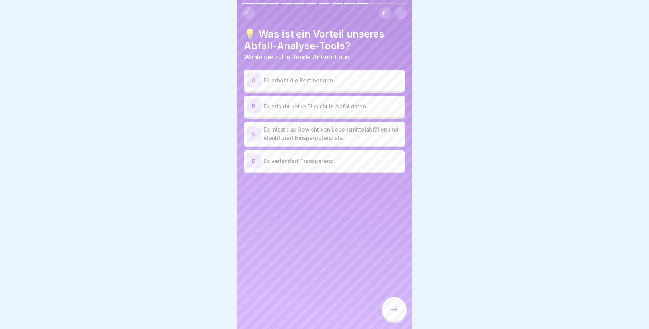
click at [363, 133] on p "Es misst das Gewicht von Lebensmittelabfällen und identifiziert Einsparpotenzia…" at bounding box center [333, 133] width 139 height 17
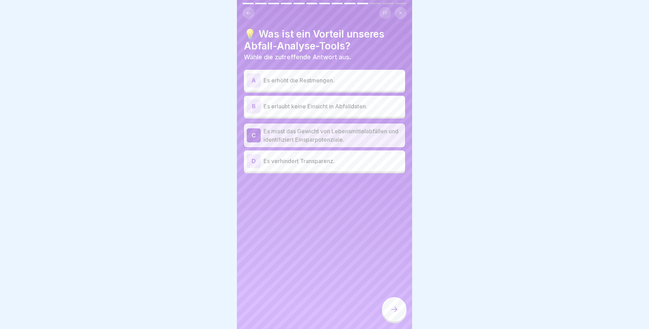
click at [389, 316] on div at bounding box center [394, 309] width 25 height 25
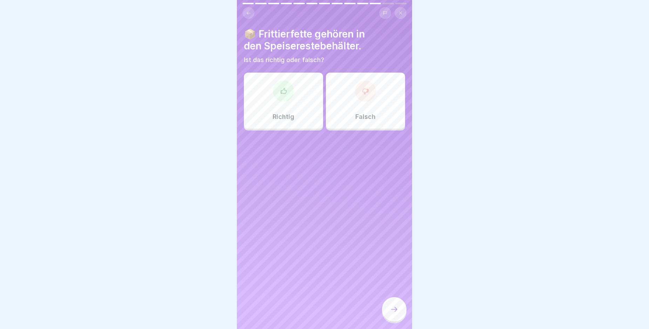
click at [348, 98] on div "Falsch" at bounding box center [365, 101] width 79 height 56
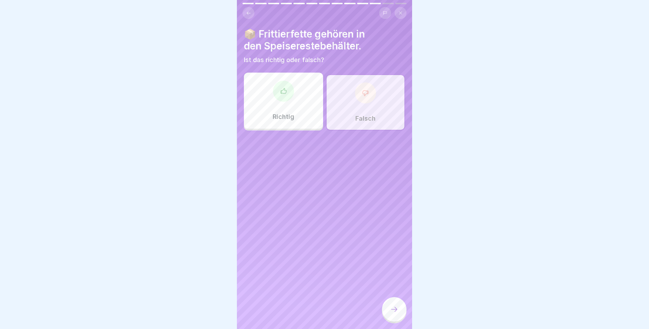
click at [389, 311] on div at bounding box center [394, 309] width 25 height 25
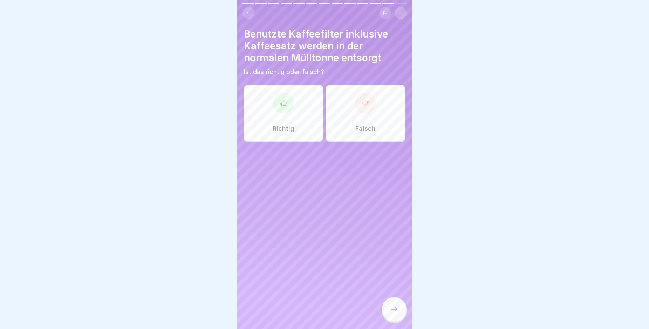
click at [346, 130] on div "Falsch" at bounding box center [365, 113] width 79 height 56
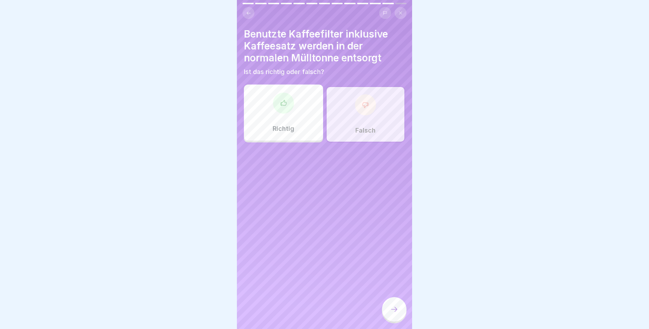
click at [394, 311] on div at bounding box center [394, 309] width 25 height 25
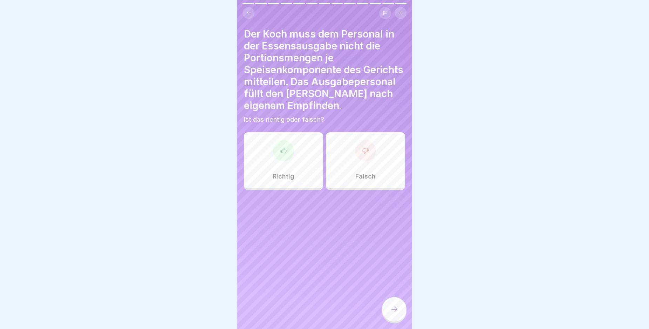
click at [353, 169] on div "Falsch" at bounding box center [365, 160] width 79 height 56
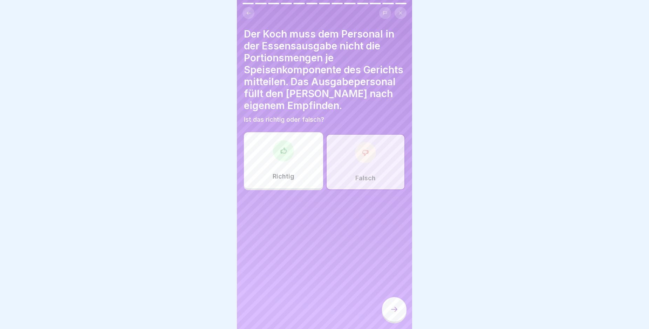
click at [391, 312] on icon at bounding box center [394, 309] width 8 height 8
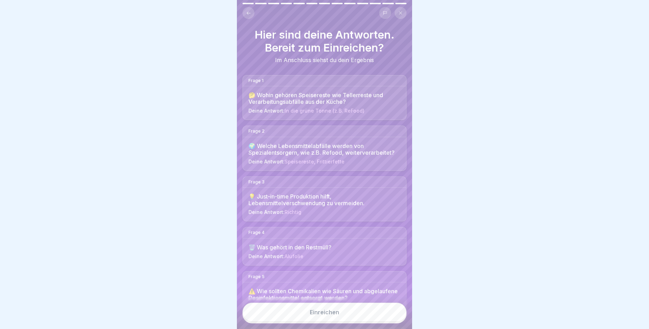
click at [327, 314] on button "Einreichen" at bounding box center [325, 312] width 164 height 19
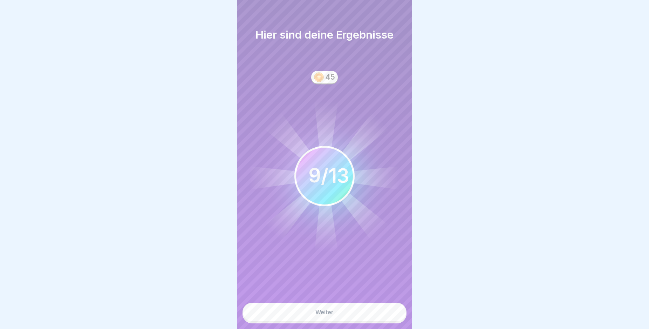
click at [321, 315] on div "Weiter" at bounding box center [325, 312] width 18 height 6
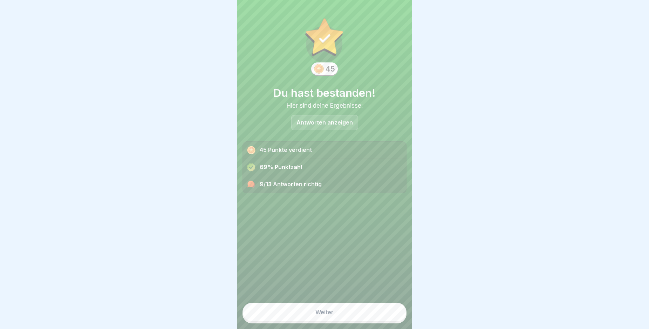
click at [316, 315] on div "Weiter" at bounding box center [325, 312] width 18 height 6
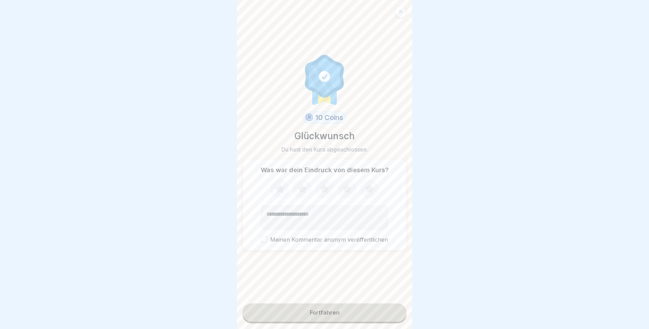
click at [314, 316] on div "Fortfahren" at bounding box center [325, 312] width 30 height 6
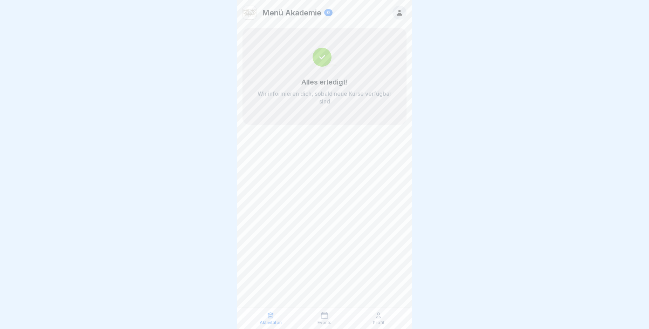
drag, startPoint x: 329, startPoint y: 314, endPoint x: 350, endPoint y: 317, distance: 21.3
click at [329, 314] on div "Events" at bounding box center [324, 318] width 51 height 13
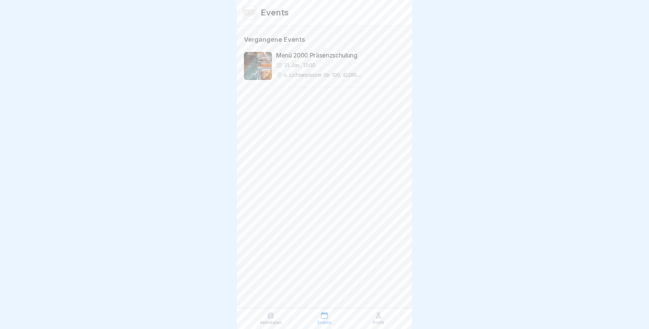
click at [292, 77] on p "u. Lichtenplatzer Str. 100, 42289 [GEOGRAPHIC_DATA], [GEOGRAPHIC_DATA]" at bounding box center [344, 75] width 121 height 7
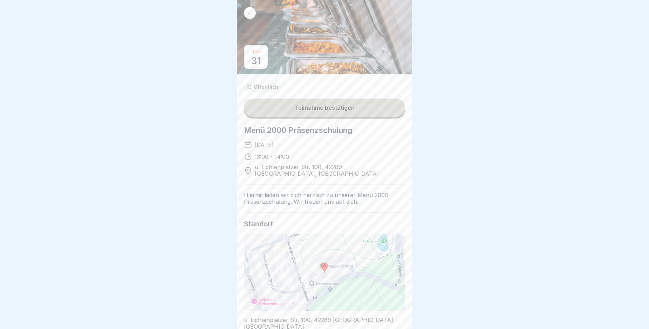
click at [249, 14] on icon at bounding box center [250, 13] width 5 height 5
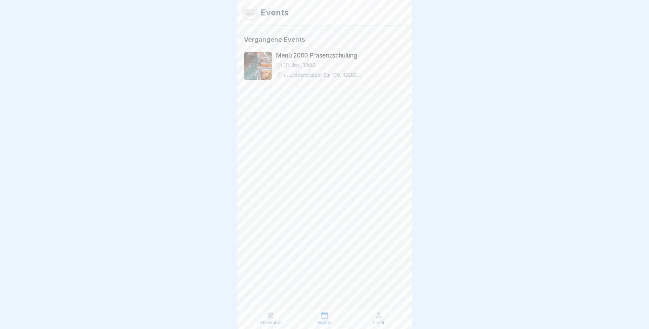
click at [385, 312] on div "Aktivitäten Events Profil" at bounding box center [324, 318] width 175 height 21
click at [381, 317] on icon at bounding box center [379, 315] width 4 height 5
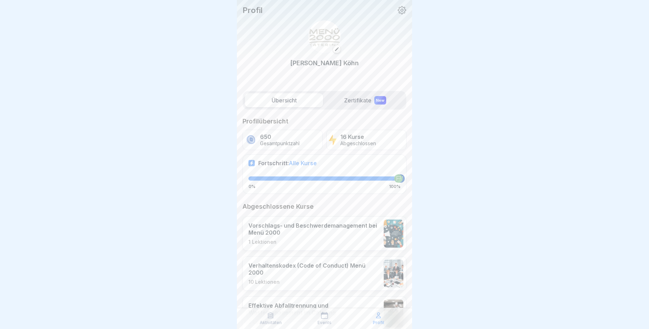
click at [334, 94] on label "Zertifikate New" at bounding box center [365, 100] width 78 height 14
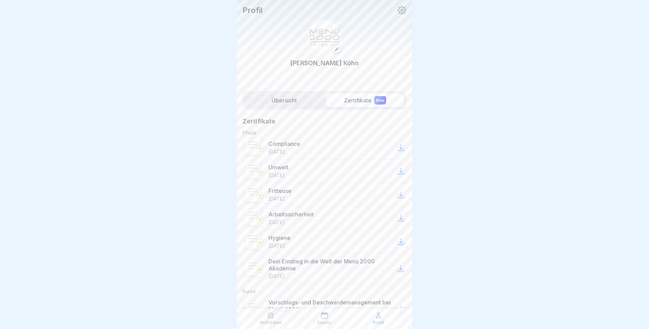
click at [304, 103] on label "Übersicht" at bounding box center [284, 100] width 78 height 14
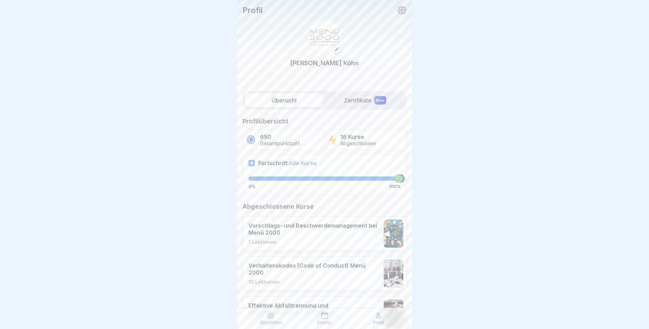
click at [345, 140] on p "16 Kurse" at bounding box center [359, 137] width 36 height 7
click at [398, 12] on icon at bounding box center [402, 10] width 9 height 9
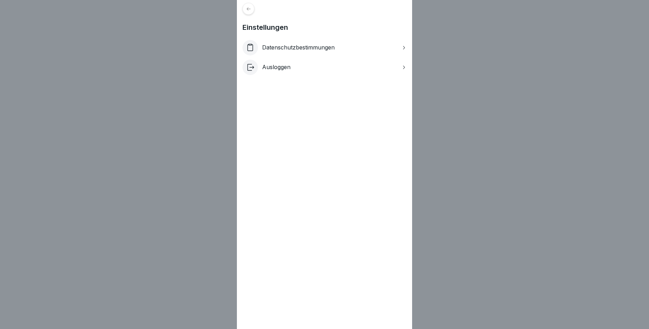
drag, startPoint x: 160, startPoint y: 136, endPoint x: 251, endPoint y: 105, distance: 96.8
click at [164, 136] on div "Einstellungen Datenschutzbestimmungen Ausloggen" at bounding box center [324, 164] width 649 height 329
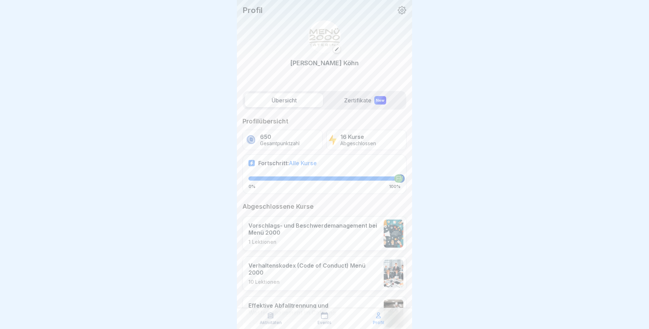
click at [316, 34] on img at bounding box center [324, 36] width 33 height 33
click at [260, 7] on p "Profil" at bounding box center [253, 10] width 20 height 9
